Goal: Task Accomplishment & Management: Manage account settings

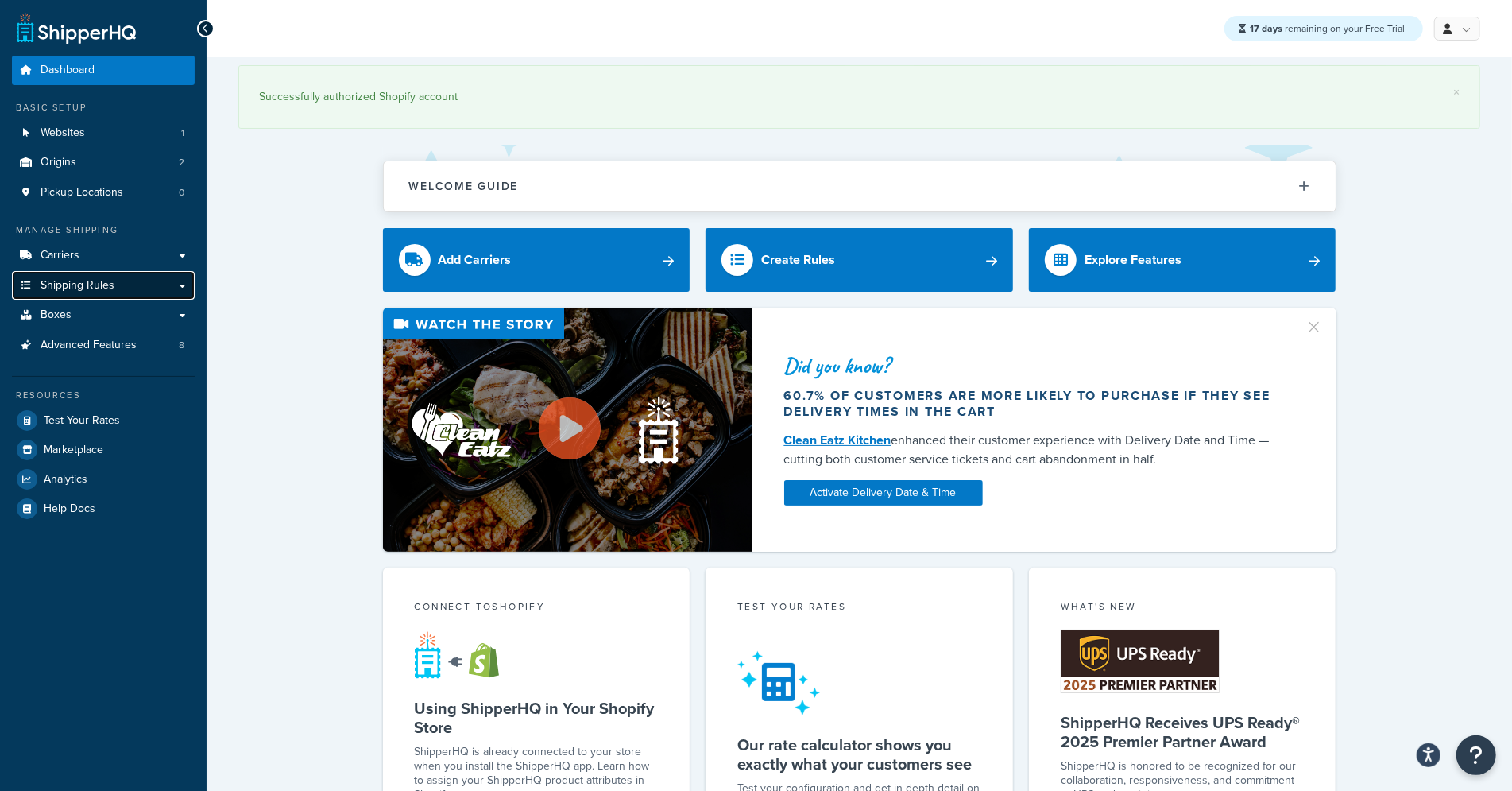
click at [120, 288] on link "Shipping Rules" at bounding box center [103, 285] width 183 height 29
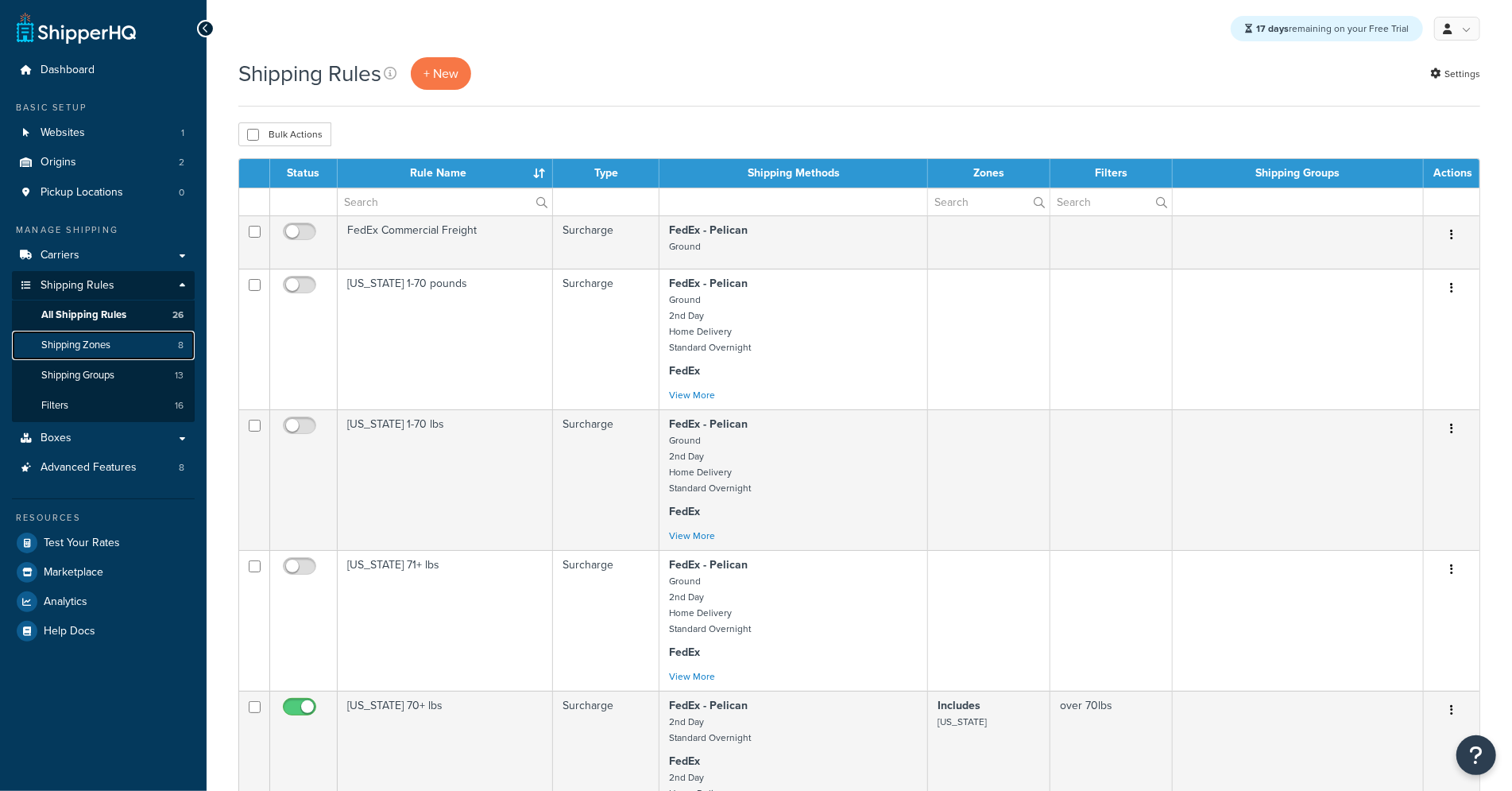
click at [105, 352] on span "Shipping Zones" at bounding box center [76, 345] width 69 height 14
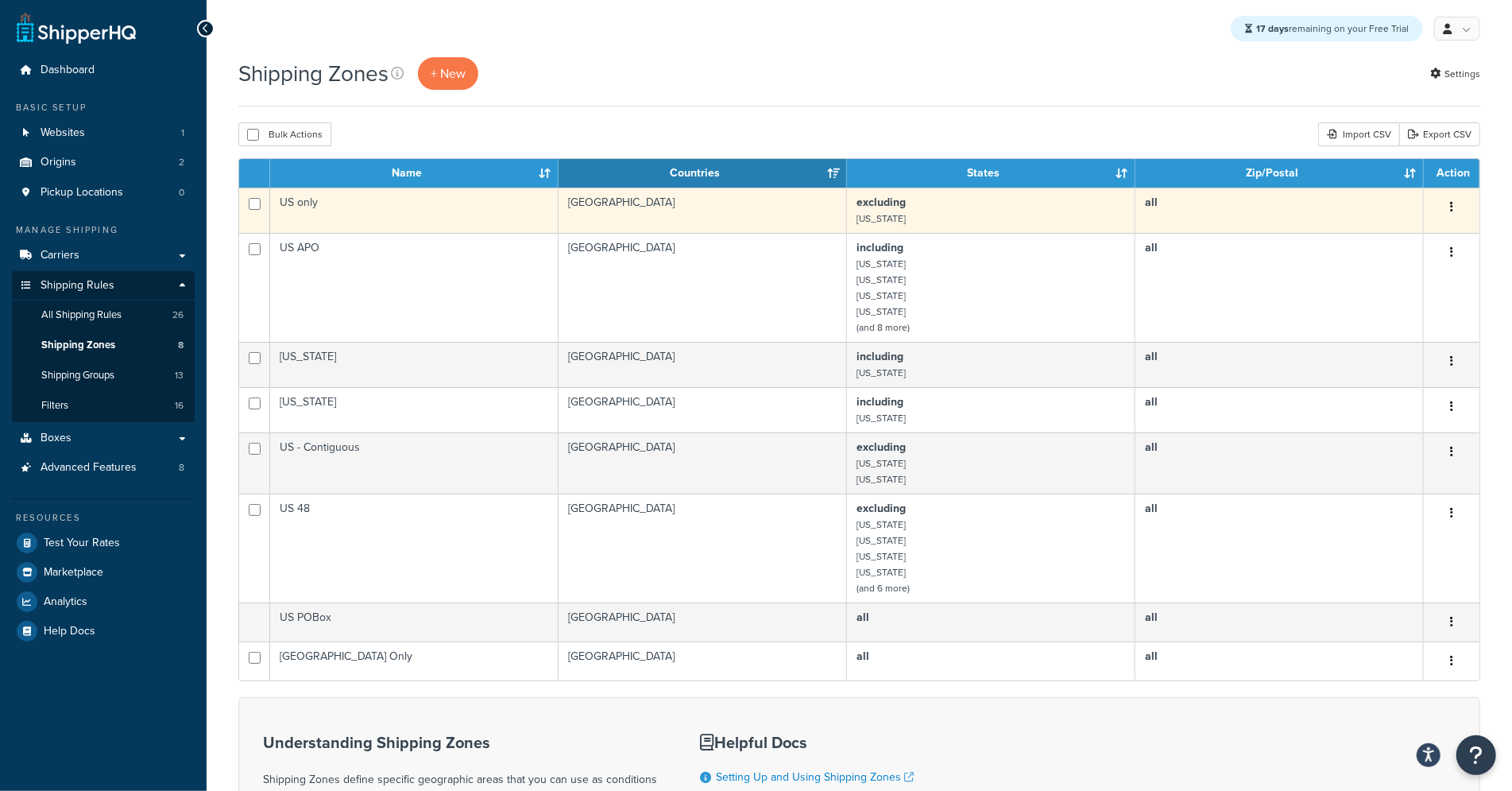
click at [414, 214] on td "US only" at bounding box center [414, 211] width 289 height 46
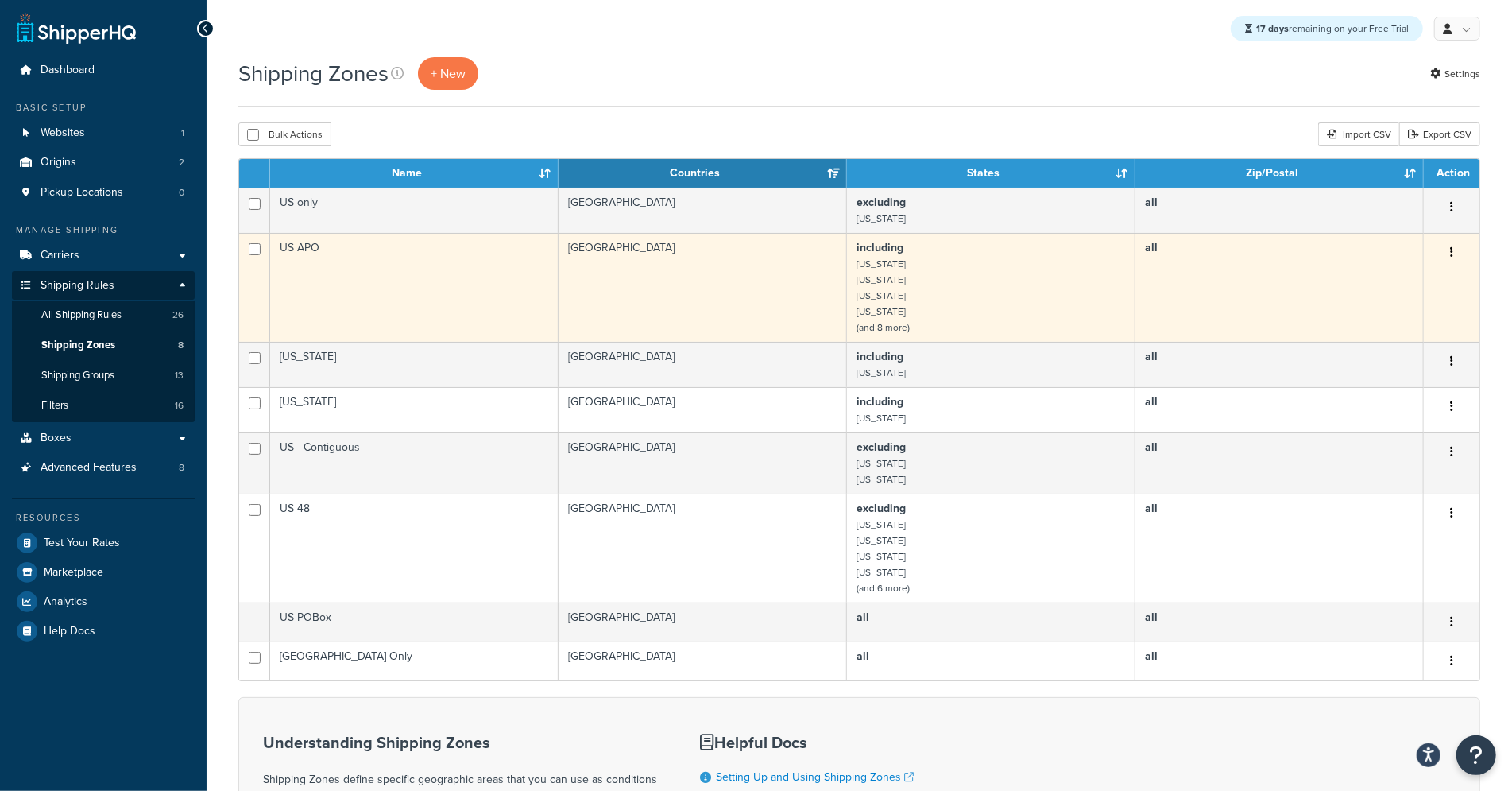
click at [906, 277] on td "including American Samoa Guam Northern Mariana Islands Puerto Rico (and 8 more)" at bounding box center [991, 287] width 289 height 108
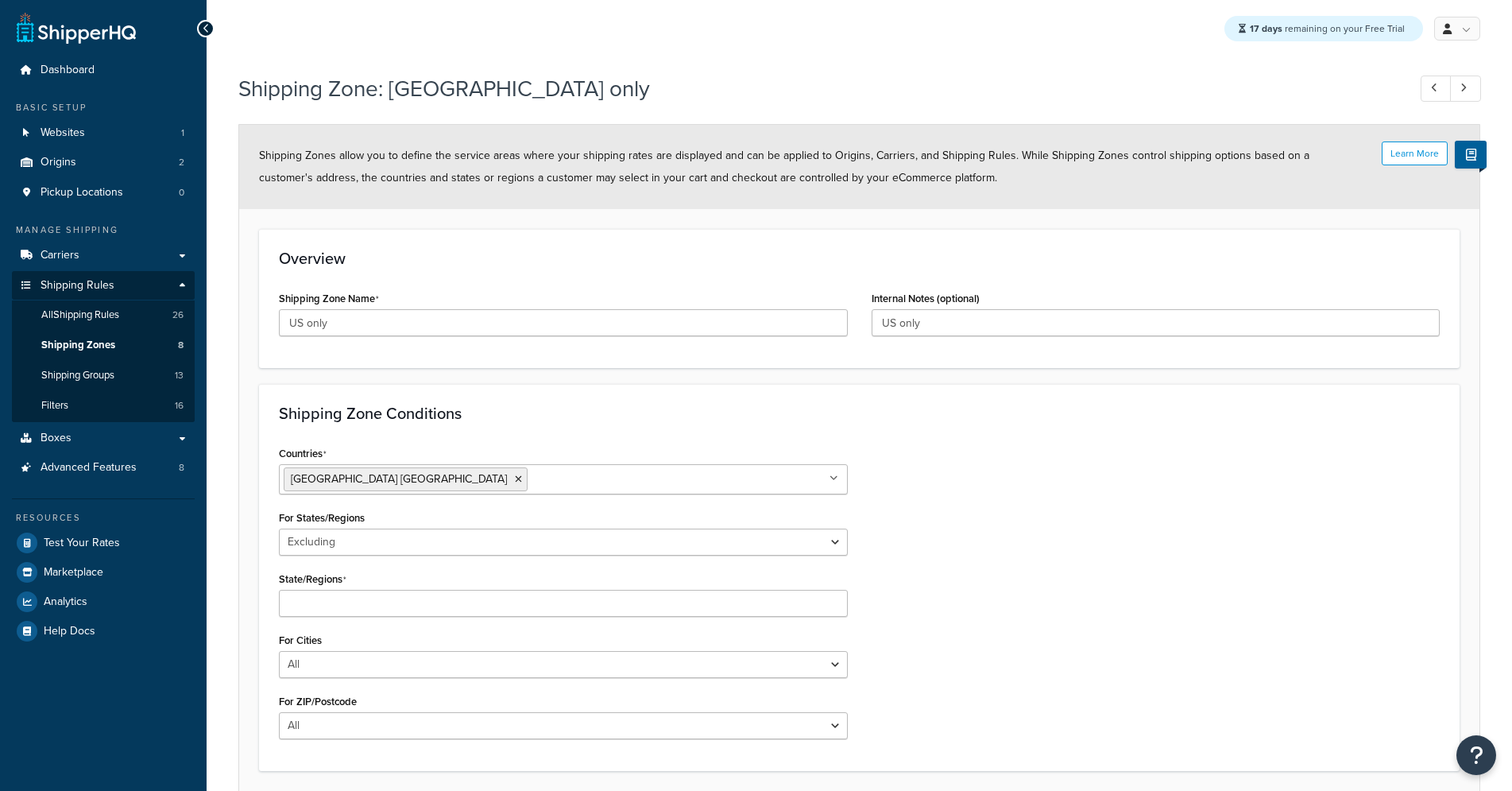
select select "excluding"
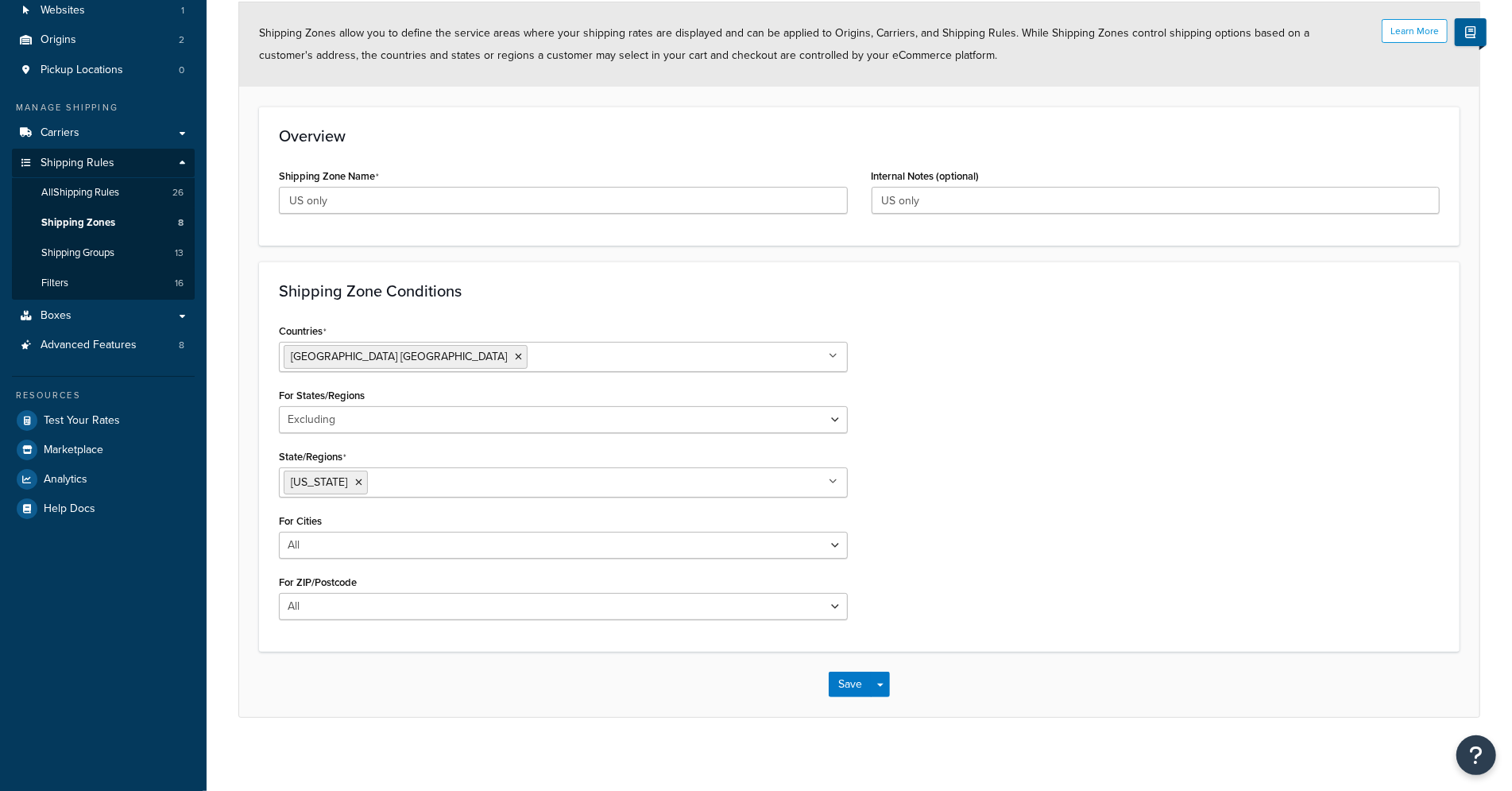
scroll to position [124, 0]
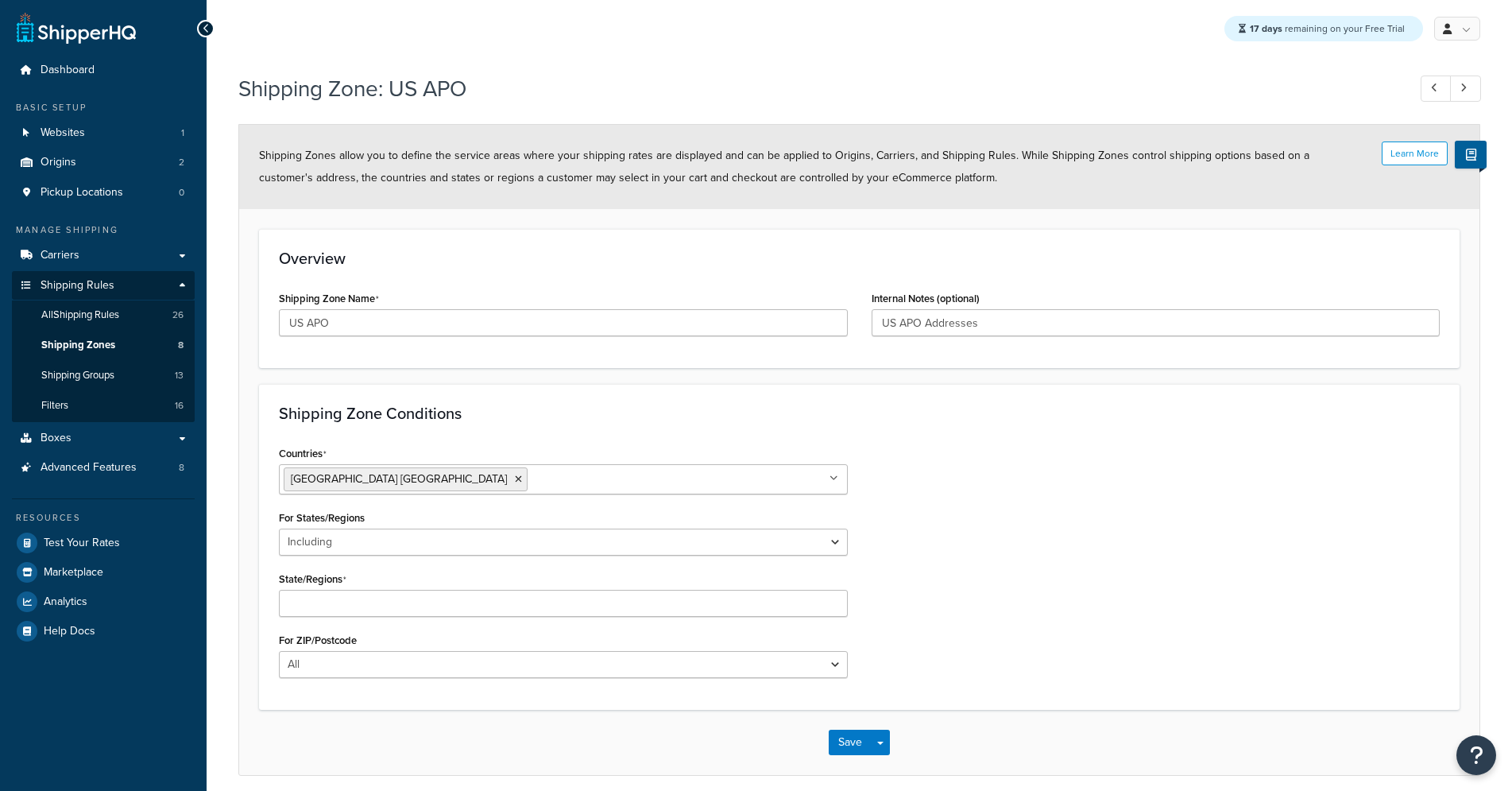
select select "including"
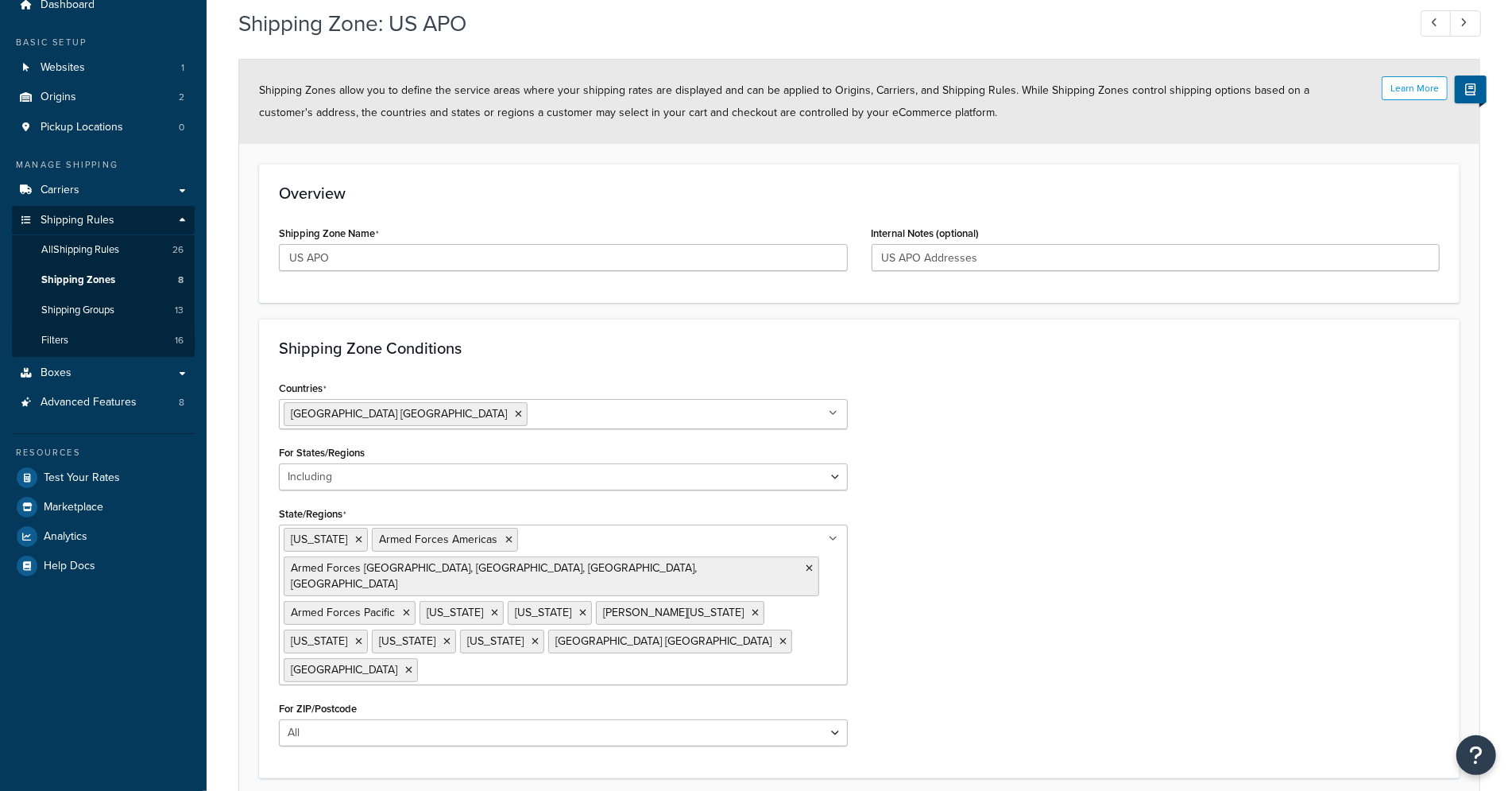
scroll to position [146, 0]
